Goal: Navigation & Orientation: Go to known website

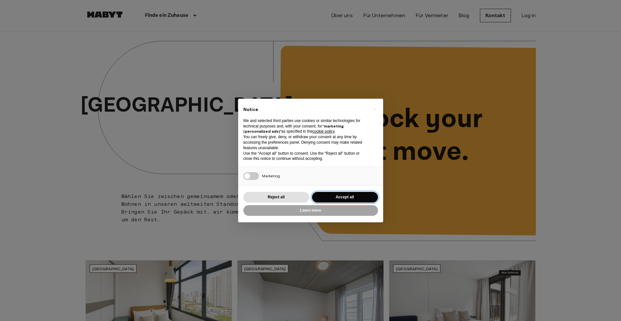
click at [344, 197] on button "Accept all" at bounding box center [345, 197] width 66 height 11
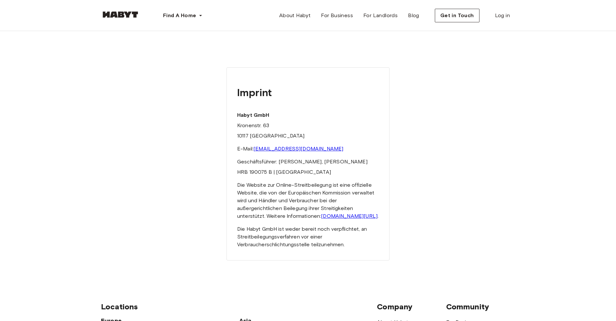
scroll to position [265, 0]
